Goal: Information Seeking & Learning: Learn about a topic

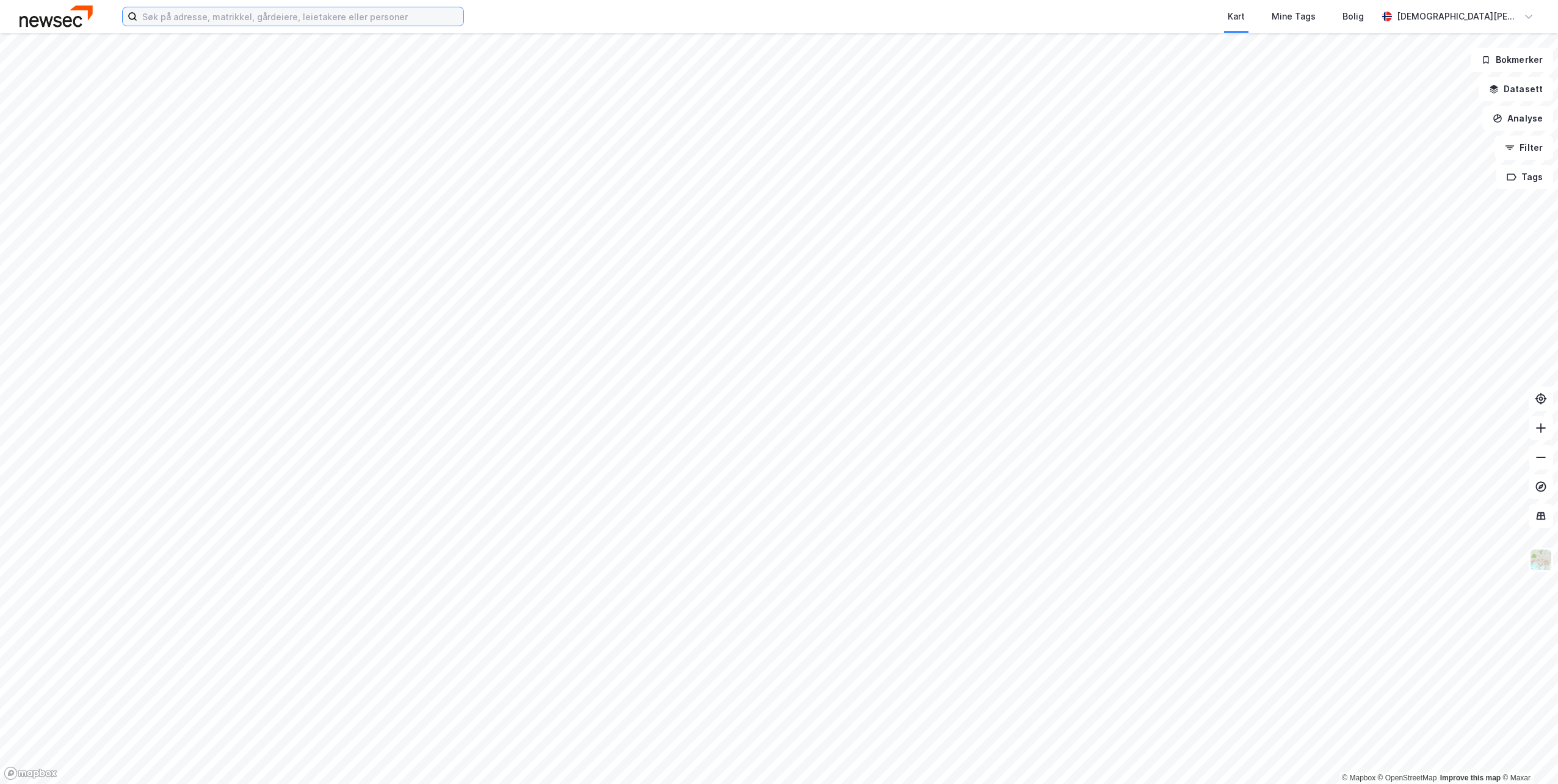
click at [188, 17] on input at bounding box center [301, 16] width 326 height 18
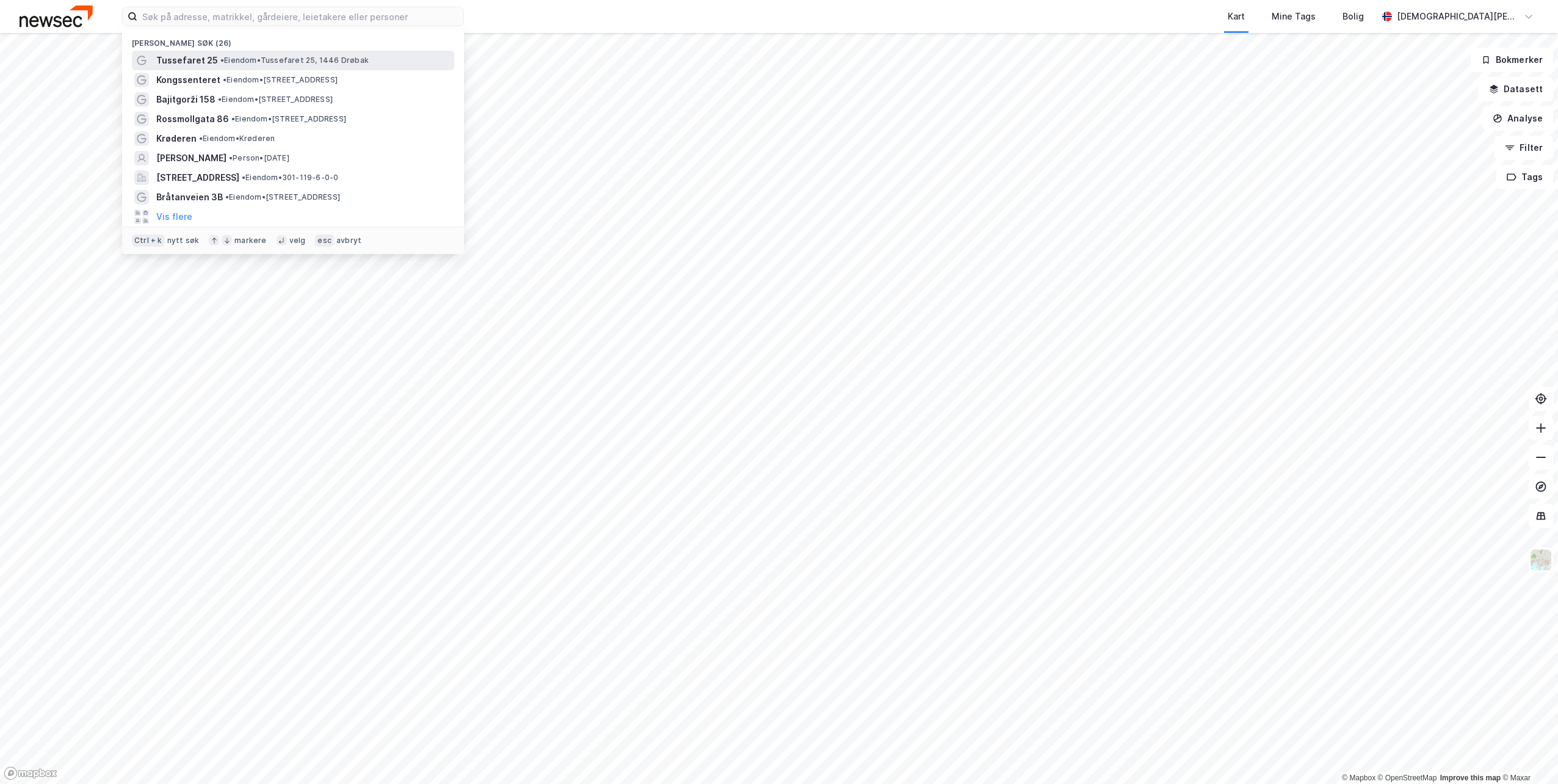
click at [196, 58] on span "Tussefaret 25" at bounding box center [187, 61] width 62 height 14
